Goal: Navigation & Orientation: Find specific page/section

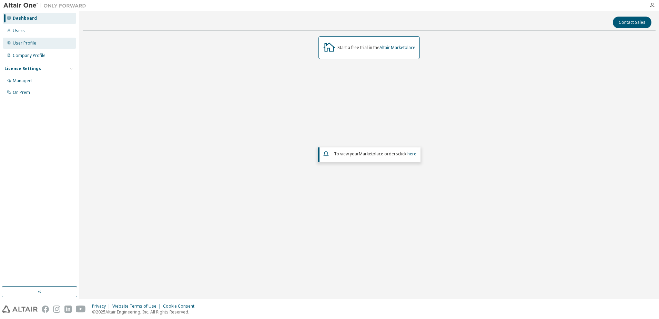
click at [33, 44] on div "User Profile" at bounding box center [24, 43] width 23 height 6
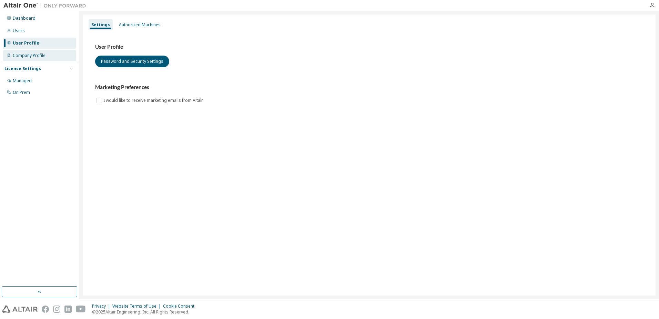
click at [31, 55] on div "Company Profile" at bounding box center [29, 56] width 33 height 6
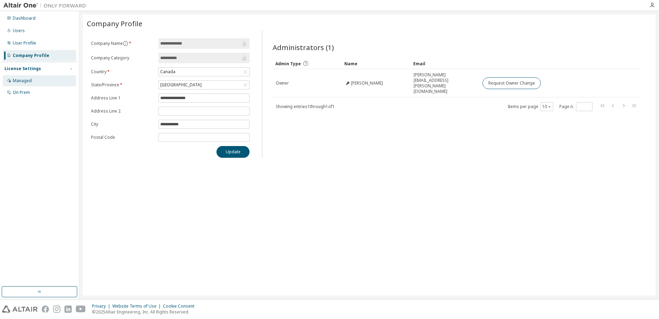
click at [44, 79] on div "Managed" at bounding box center [39, 80] width 73 height 11
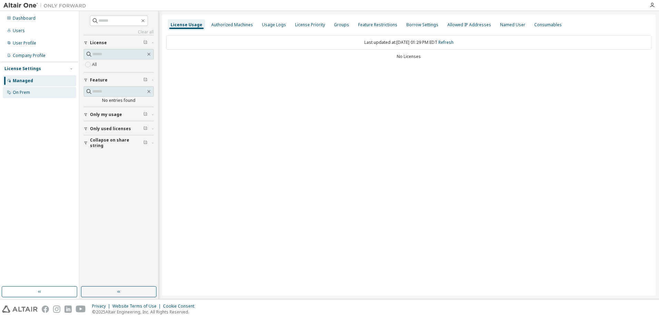
click at [42, 88] on div "On Prem" at bounding box center [39, 92] width 73 height 11
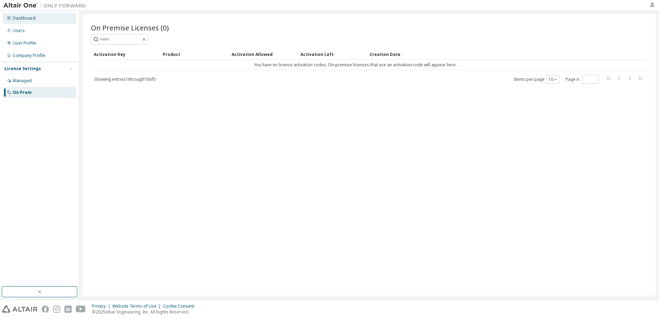
click at [31, 17] on div "Dashboard" at bounding box center [24, 19] width 23 height 6
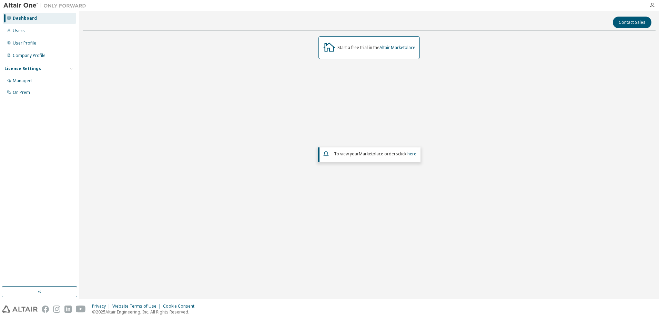
click at [23, 6] on img at bounding box center [46, 5] width 86 height 7
click at [56, 7] on img at bounding box center [46, 5] width 86 height 7
